Goal: Navigation & Orientation: Go to known website

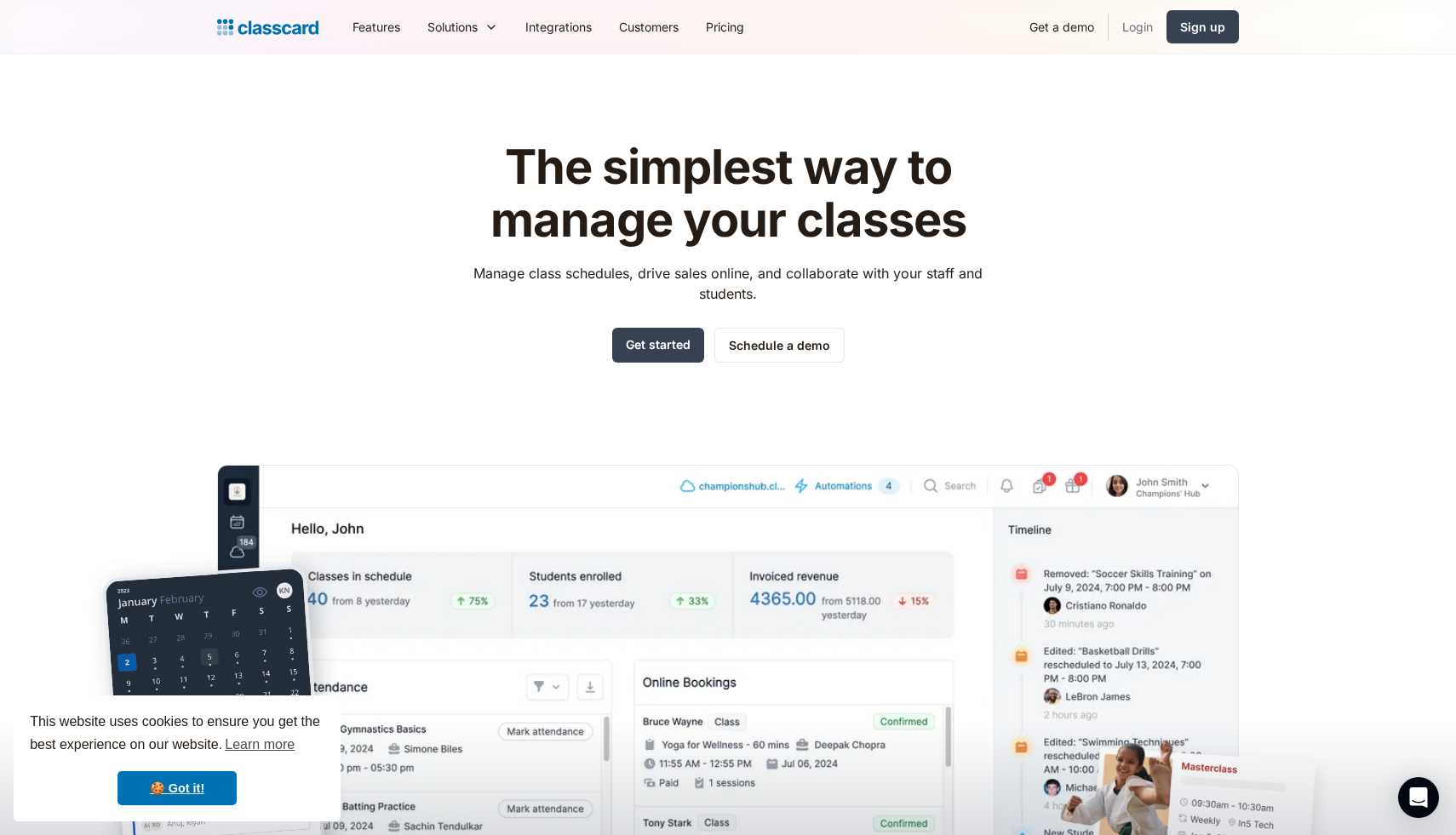
click at [1144, 33] on link "Login" at bounding box center [1138, 26] width 58 height 38
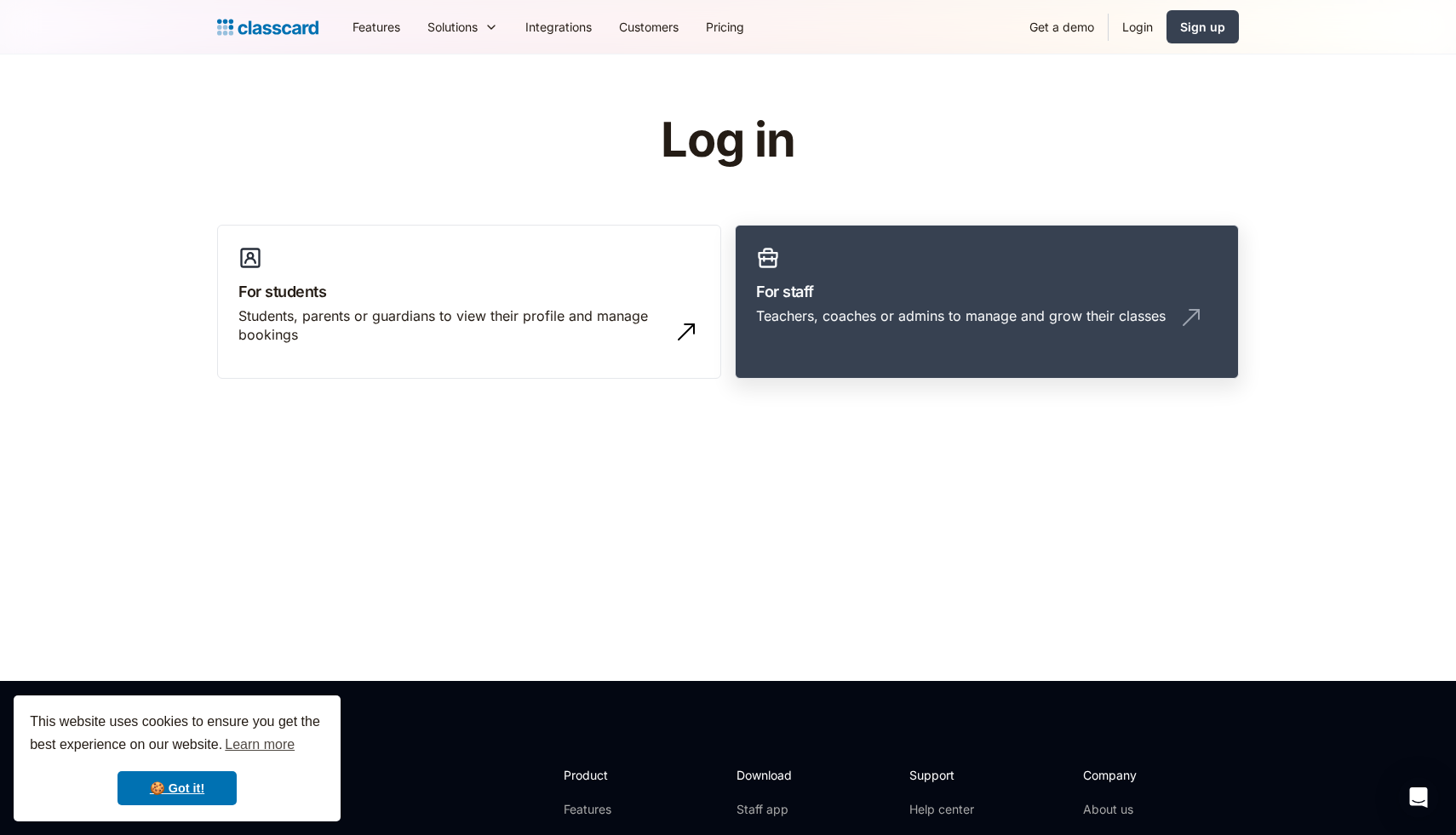
click at [1047, 314] on div "Teachers, coaches or admins to manage and grow their classes" at bounding box center [961, 316] width 410 height 19
